Goal: Information Seeking & Learning: Learn about a topic

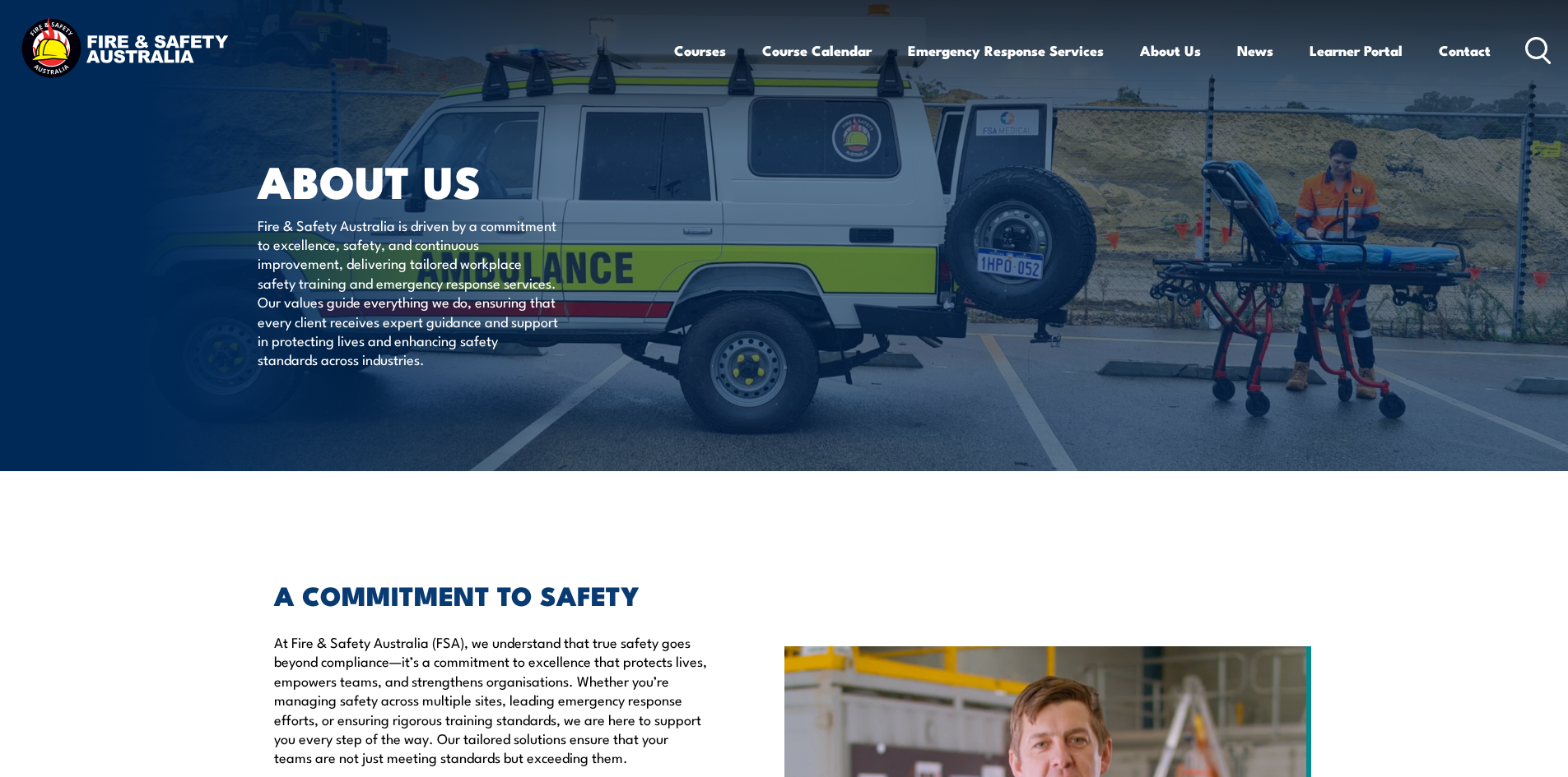
click at [1532, 48] on icon at bounding box center [1538, 51] width 27 height 27
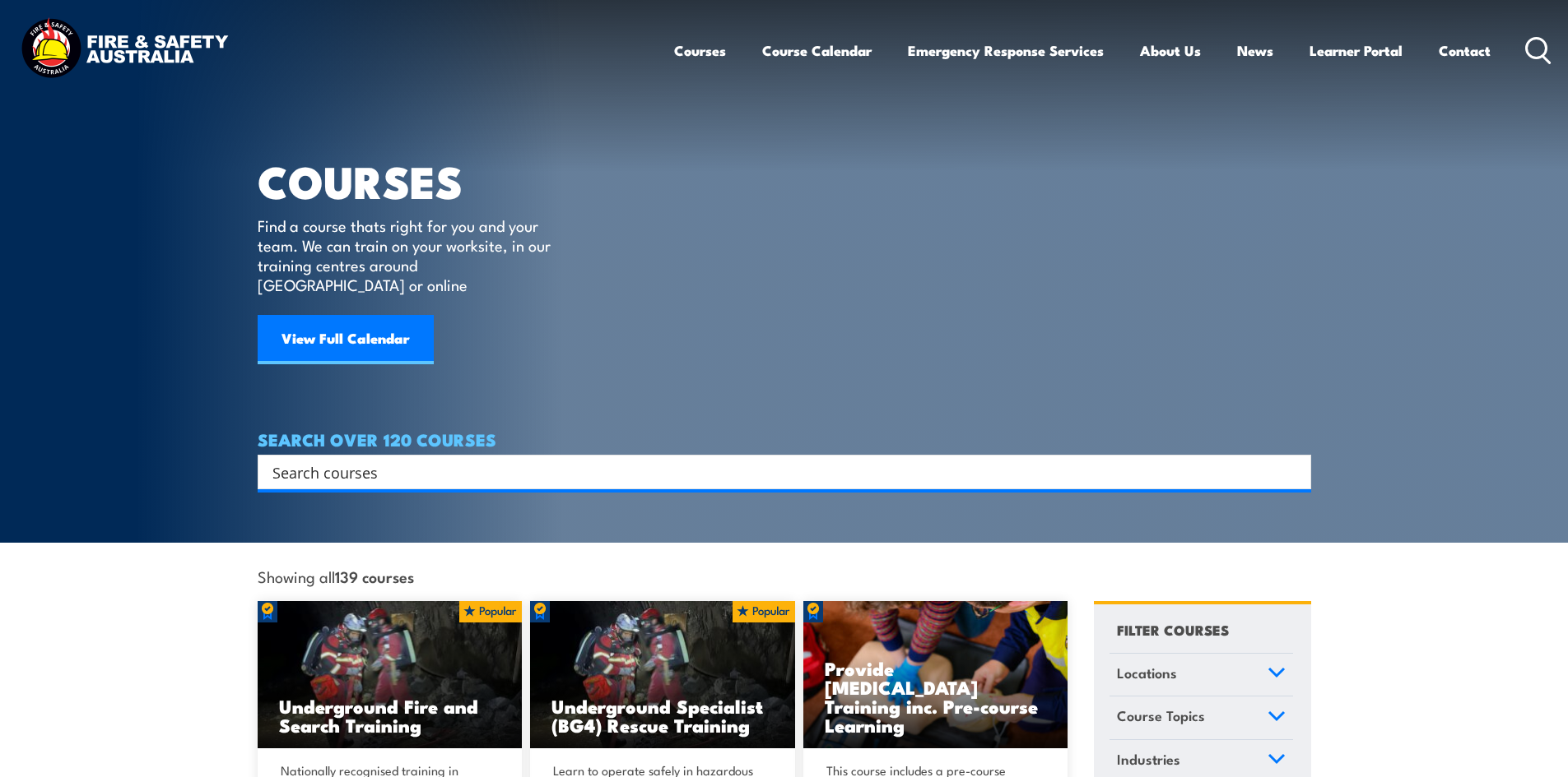
click at [386, 460] on input "Search input" at bounding box center [774, 472] width 1003 height 25
type input "o"
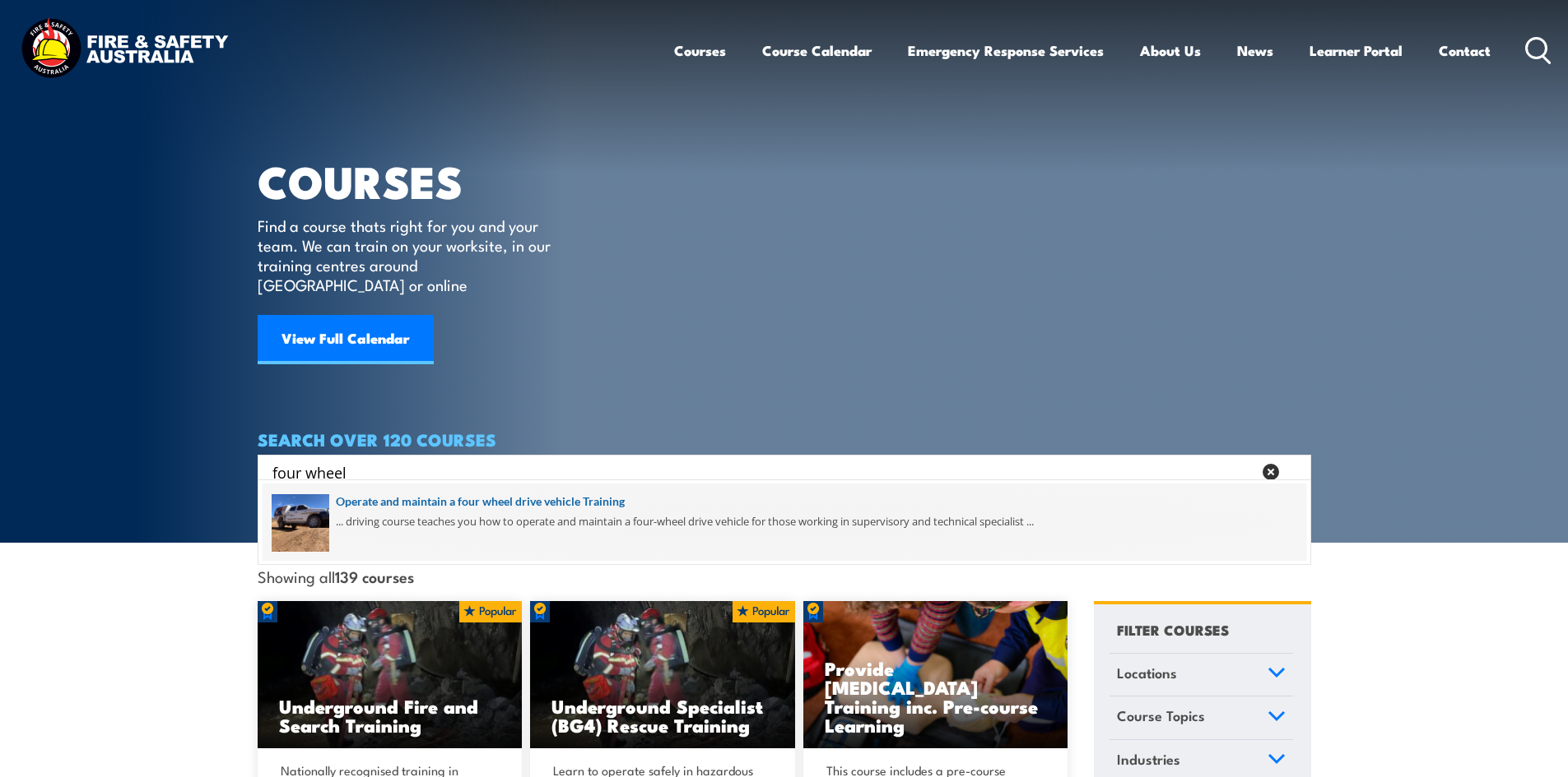
type input "four wheel"
click at [428, 518] on span at bounding box center [784, 522] width 1043 height 77
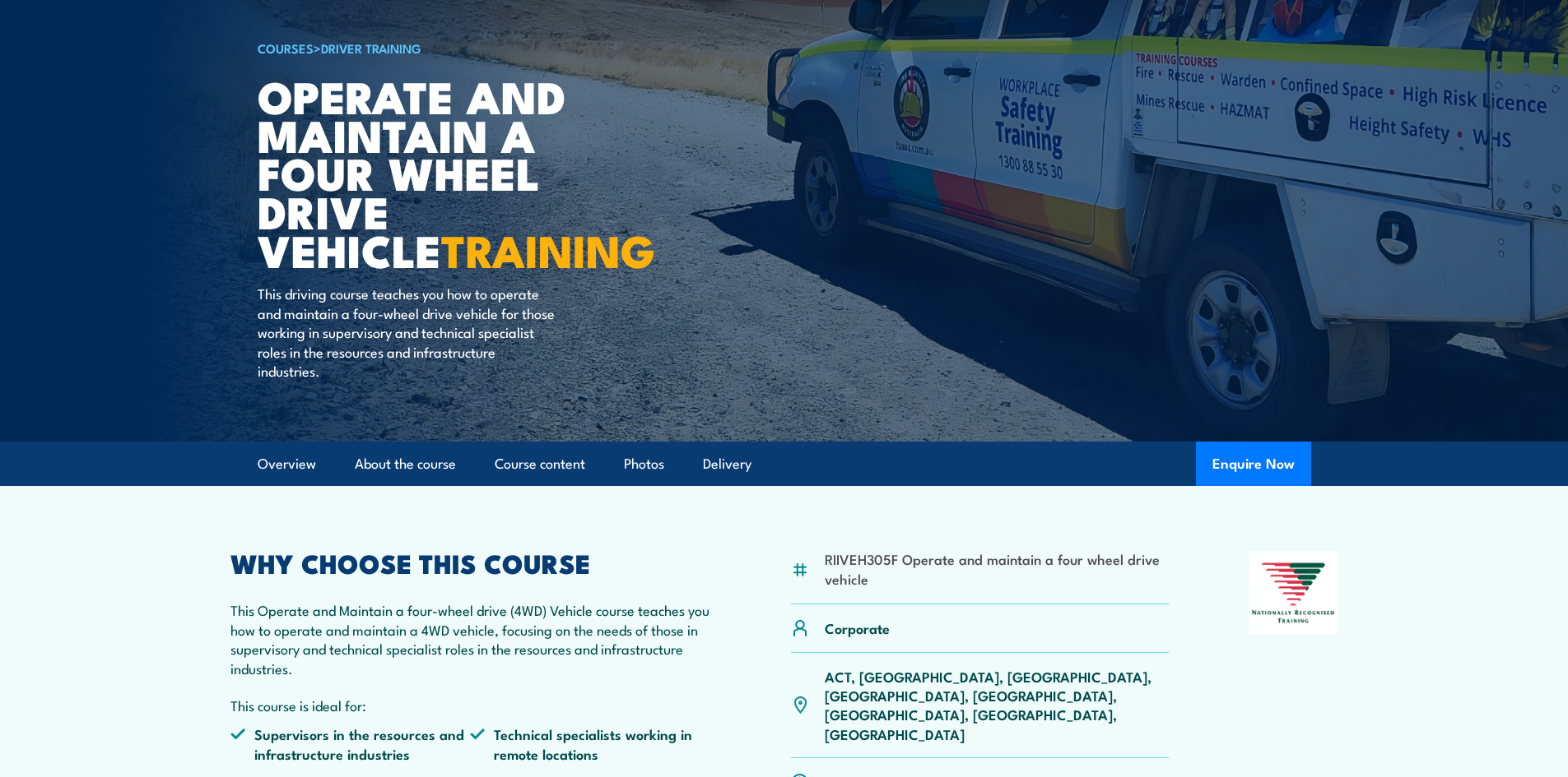
scroll to position [247, 0]
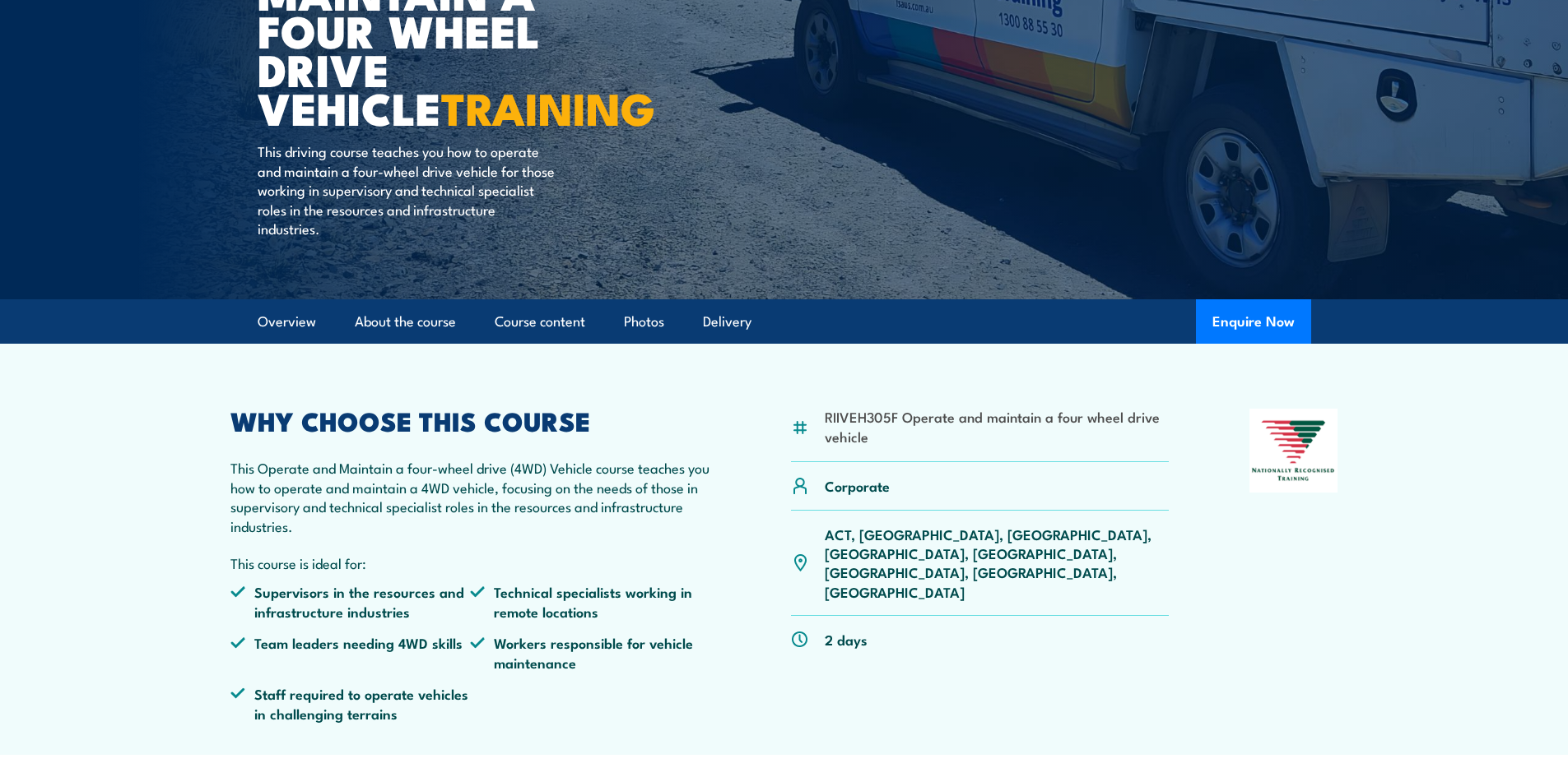
click at [834, 413] on li "RIIVEH305F Operate and maintain a four wheel drive vehicle" at bounding box center [997, 427] width 345 height 39
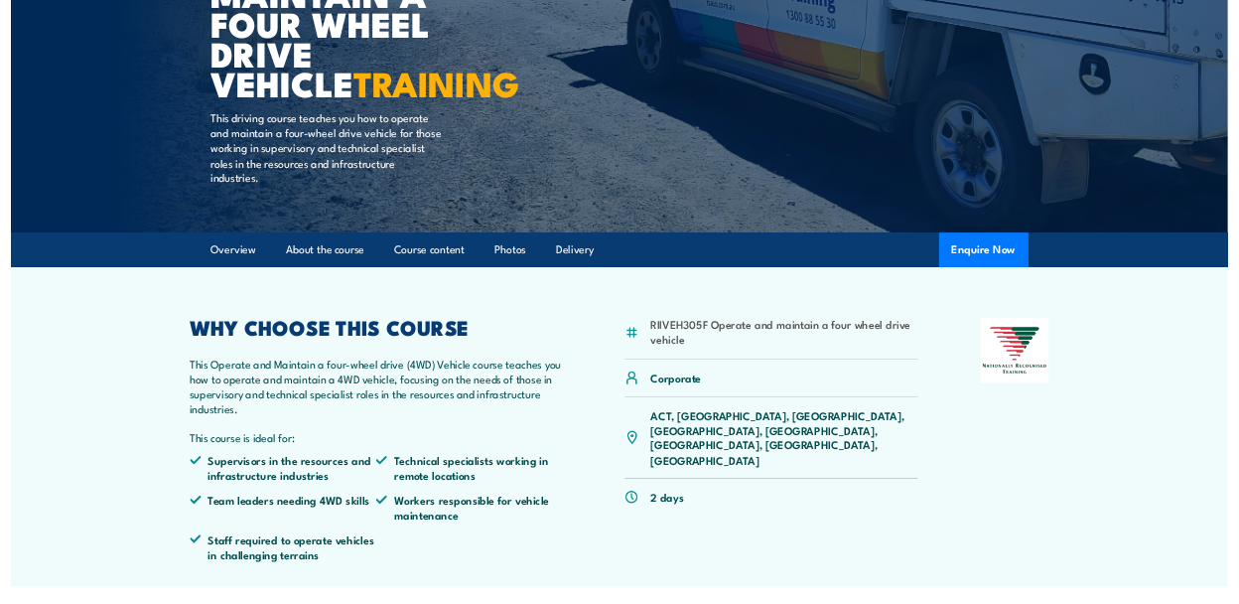
scroll to position [286, 0]
